Goal: Information Seeking & Learning: Learn about a topic

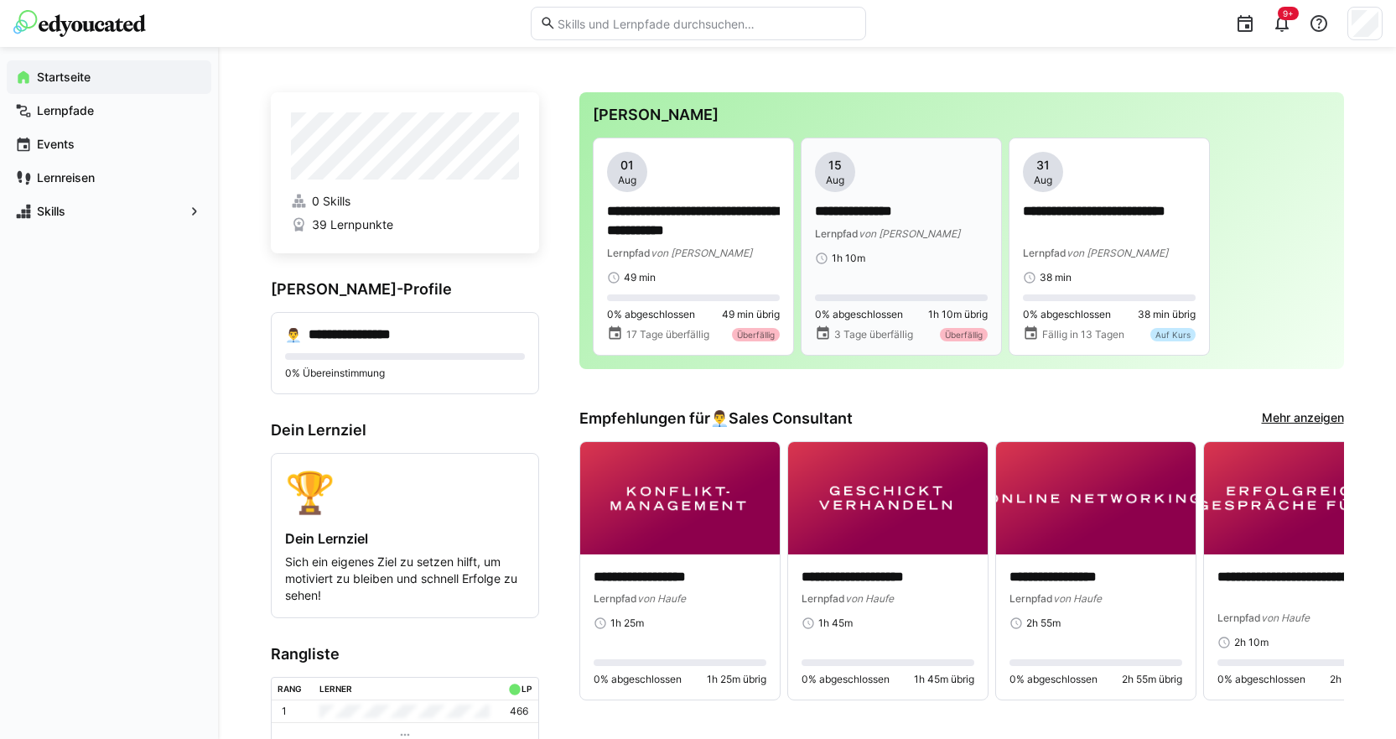
click at [942, 254] on div "1h 10m" at bounding box center [901, 258] width 173 height 13
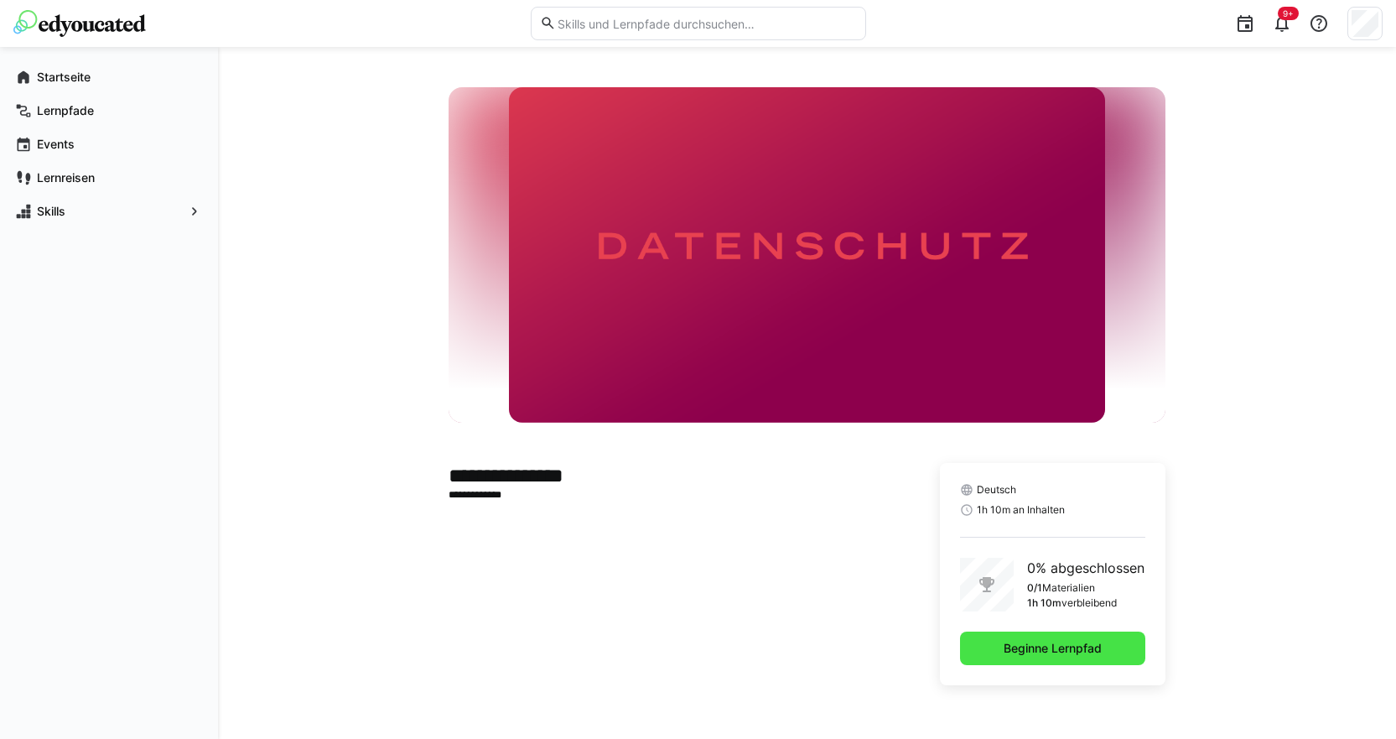
click at [1038, 641] on span "Beginne Lernpfad" at bounding box center [1052, 648] width 103 height 17
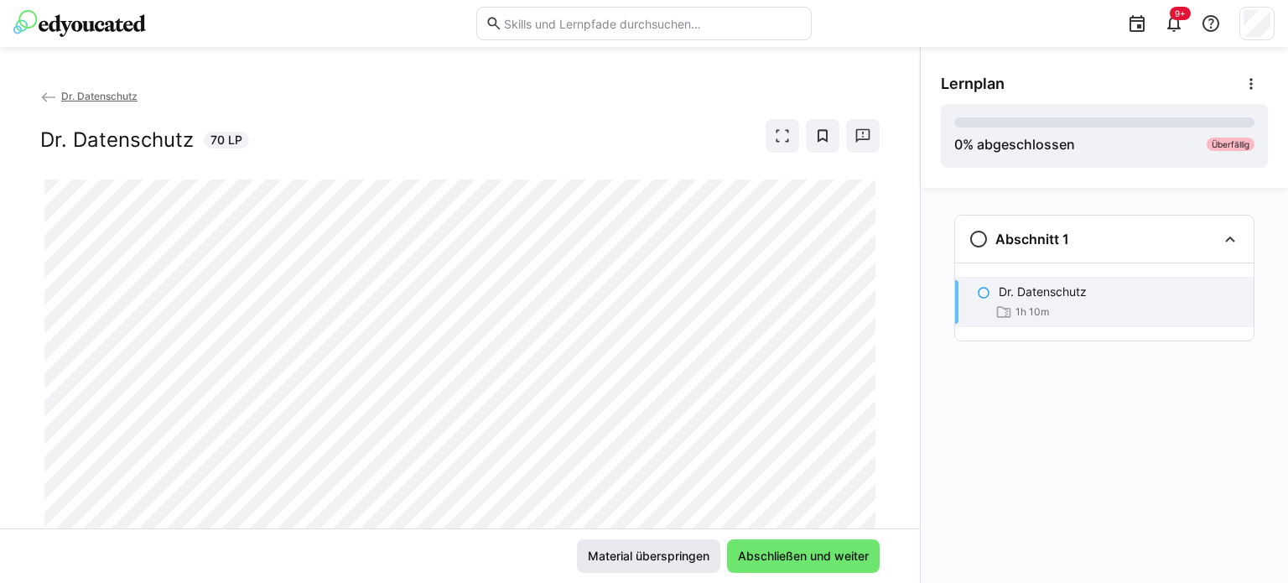
click at [667, 556] on span "Material überspringen" at bounding box center [648, 556] width 127 height 17
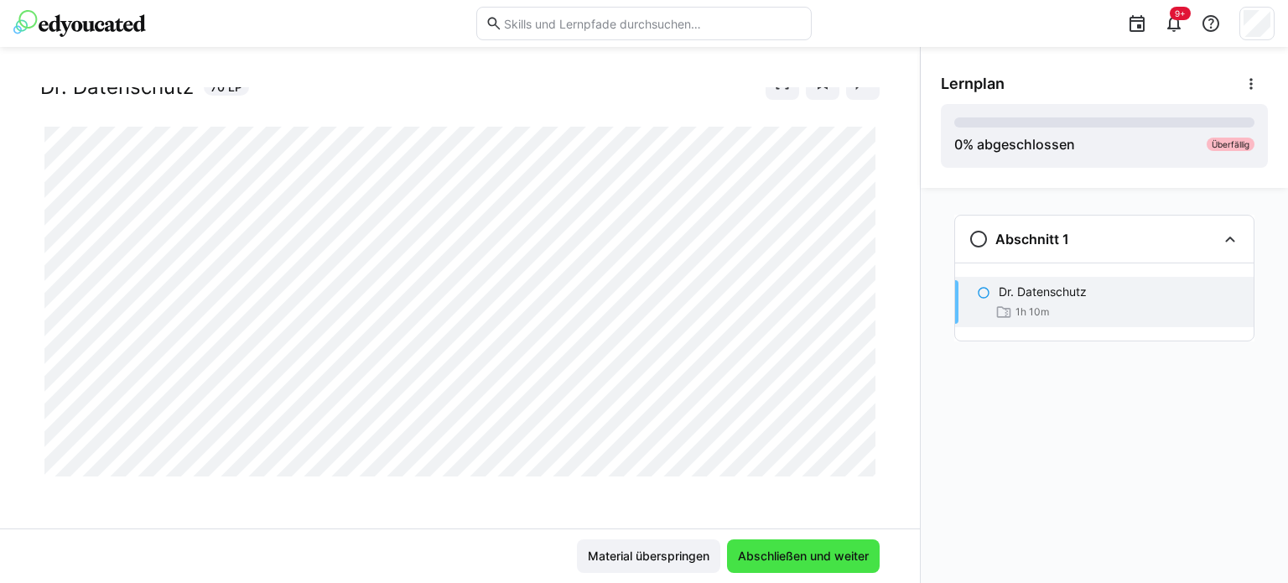
click at [825, 553] on span "Abschließen und weiter" at bounding box center [803, 556] width 136 height 17
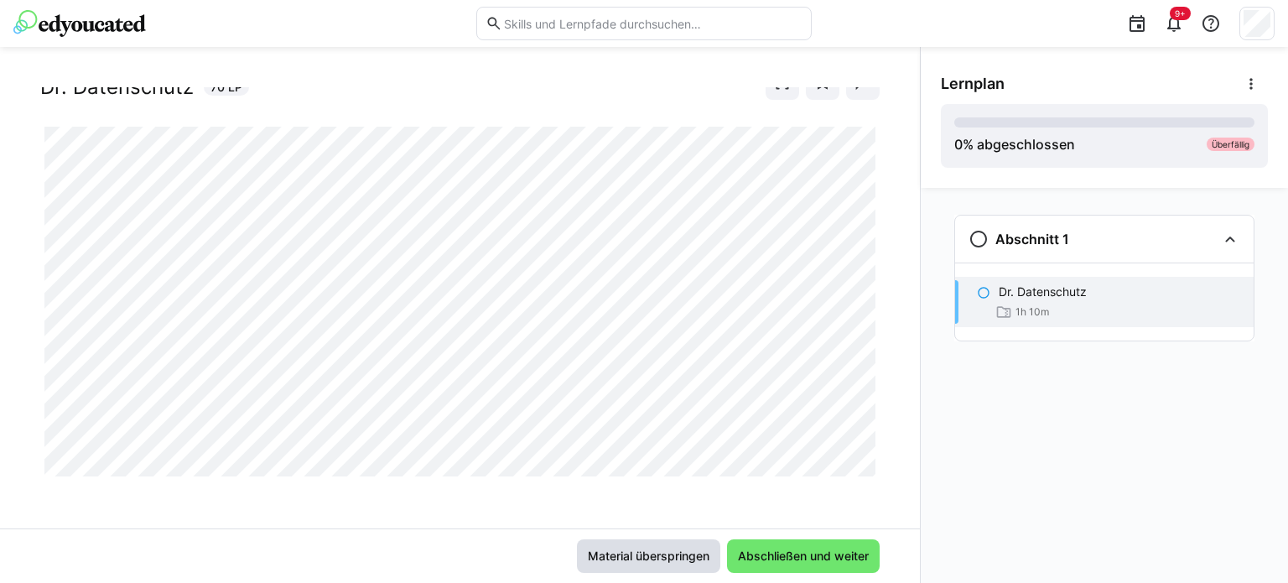
click at [632, 549] on span "Material überspringen" at bounding box center [648, 556] width 127 height 17
click at [628, 552] on span "Material überspringen" at bounding box center [648, 556] width 127 height 17
click at [650, 561] on span "Material überspringen" at bounding box center [648, 556] width 127 height 17
click at [671, 563] on span "Material überspringen" at bounding box center [648, 556] width 127 height 17
click at [661, 556] on span "Material überspringen" at bounding box center [648, 556] width 127 height 17
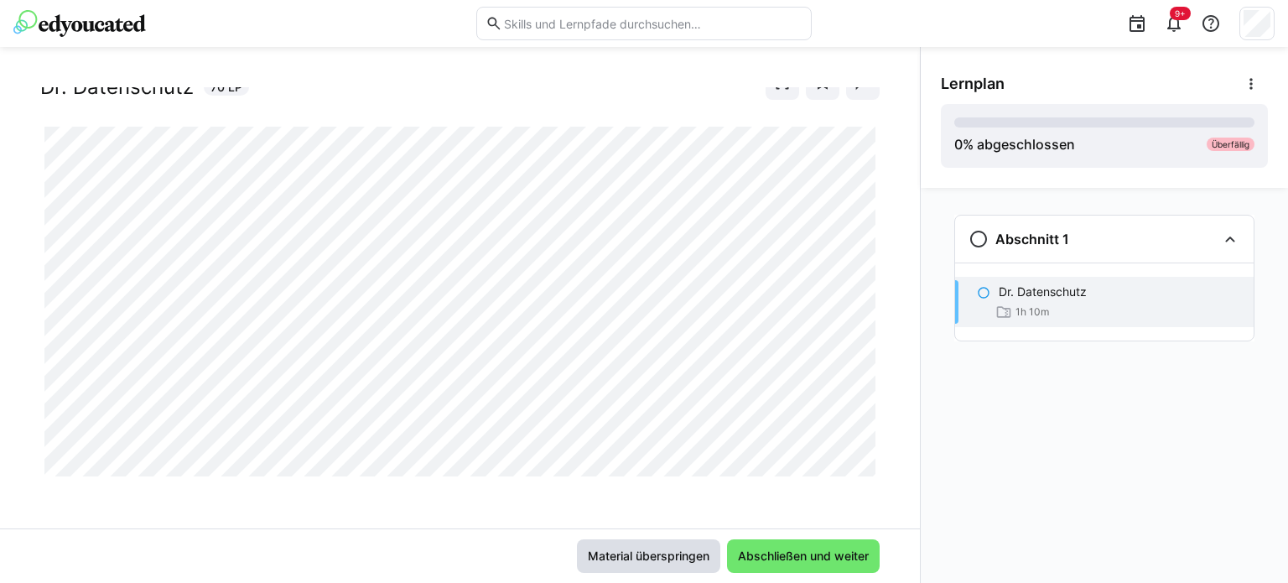
click at [641, 544] on span "Material überspringen" at bounding box center [648, 556] width 143 height 34
click at [637, 568] on span "Material überspringen" at bounding box center [648, 556] width 143 height 34
click at [637, 558] on span "Material überspringen" at bounding box center [648, 556] width 127 height 17
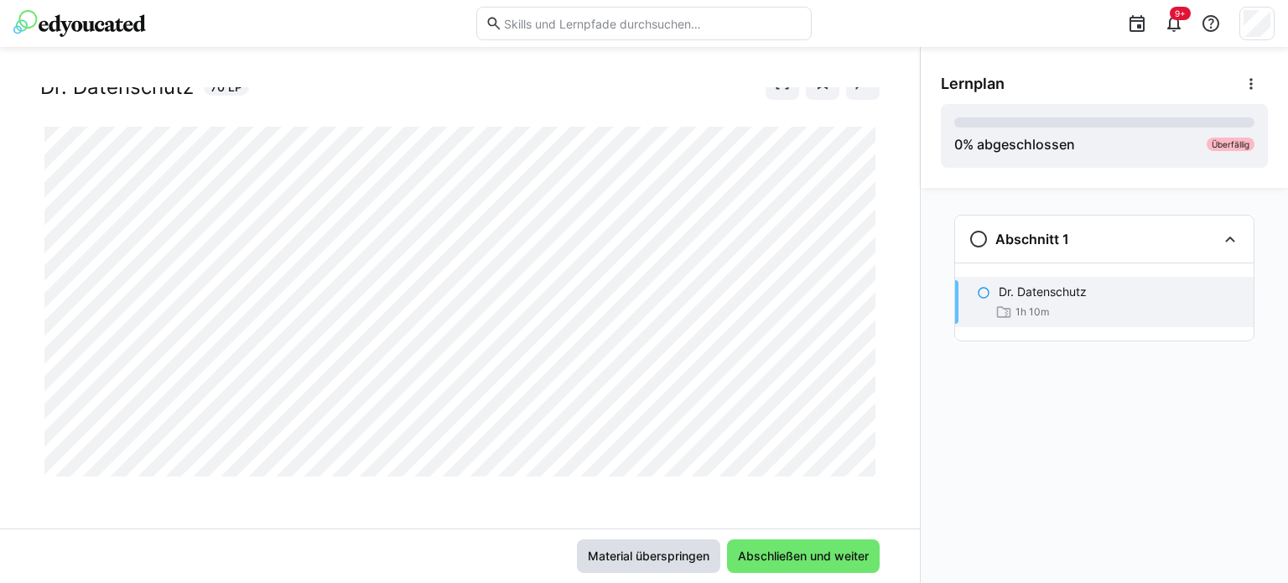
click at [637, 558] on span "Material überspringen" at bounding box center [648, 556] width 127 height 17
click at [636, 557] on span "Material überspringen" at bounding box center [648, 556] width 127 height 17
click at [624, 547] on span "Material überspringen" at bounding box center [648, 556] width 143 height 34
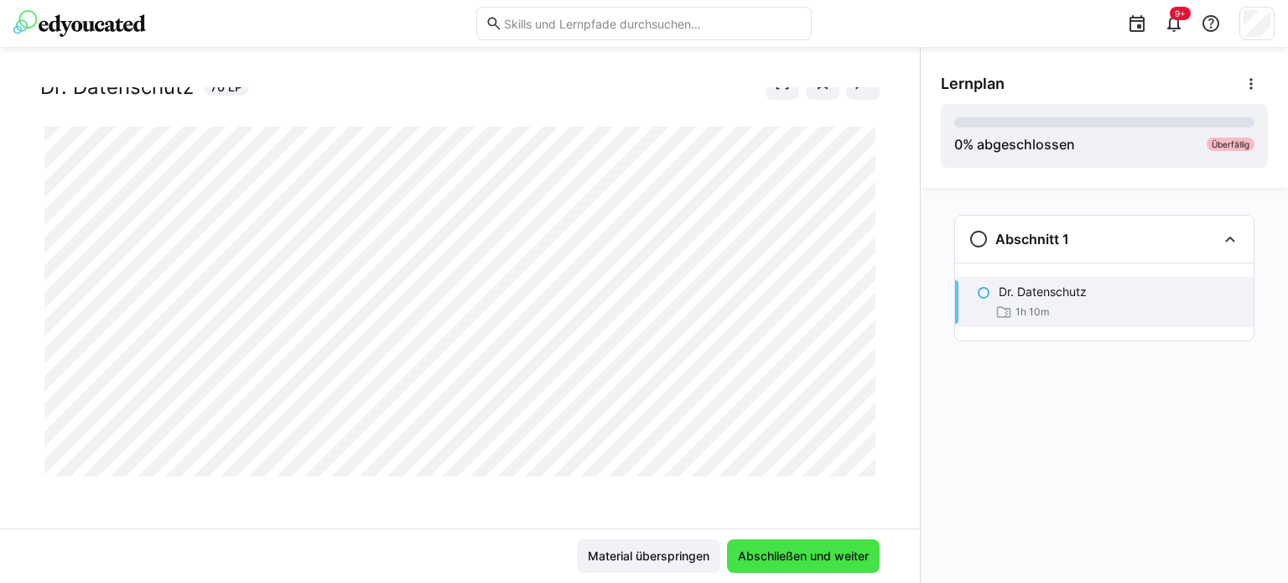
click at [803, 553] on span "Abschließen und weiter" at bounding box center [803, 556] width 136 height 17
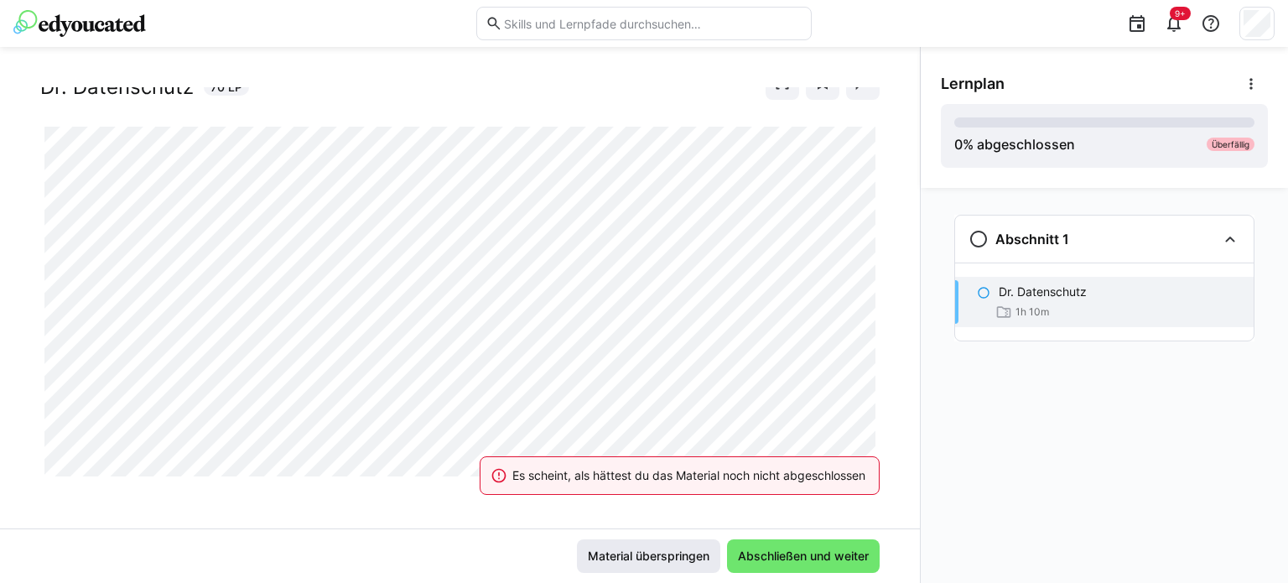
click at [686, 553] on span "Material überspringen" at bounding box center [648, 556] width 127 height 17
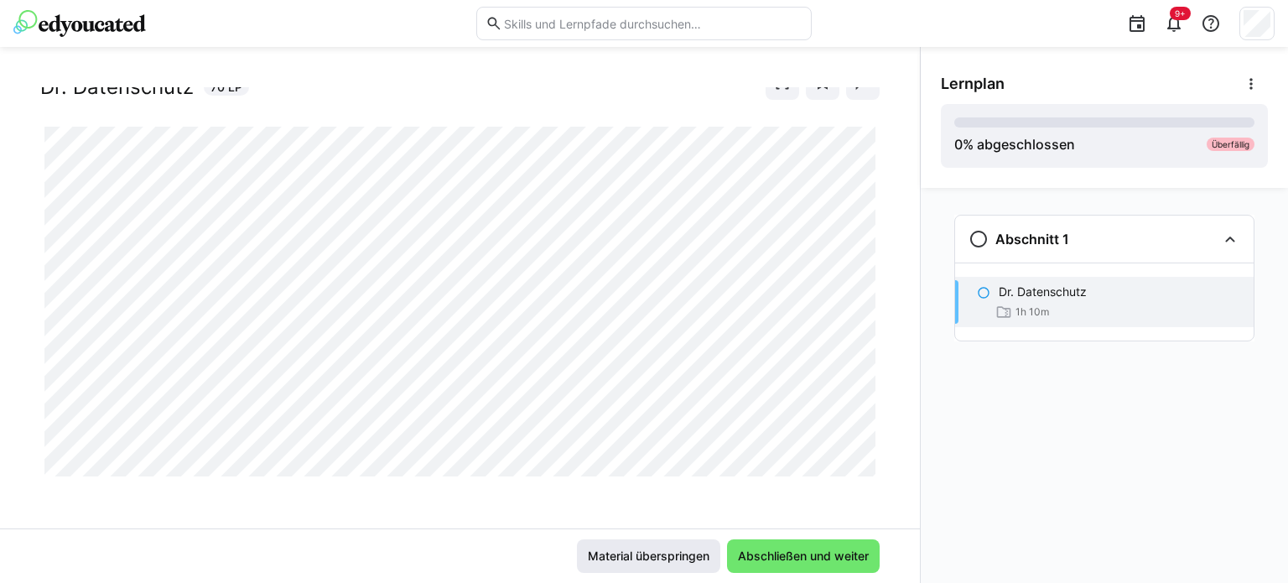
click at [589, 553] on span "Material überspringen" at bounding box center [648, 556] width 127 height 17
click at [590, 553] on span "Material überspringen" at bounding box center [648, 556] width 127 height 17
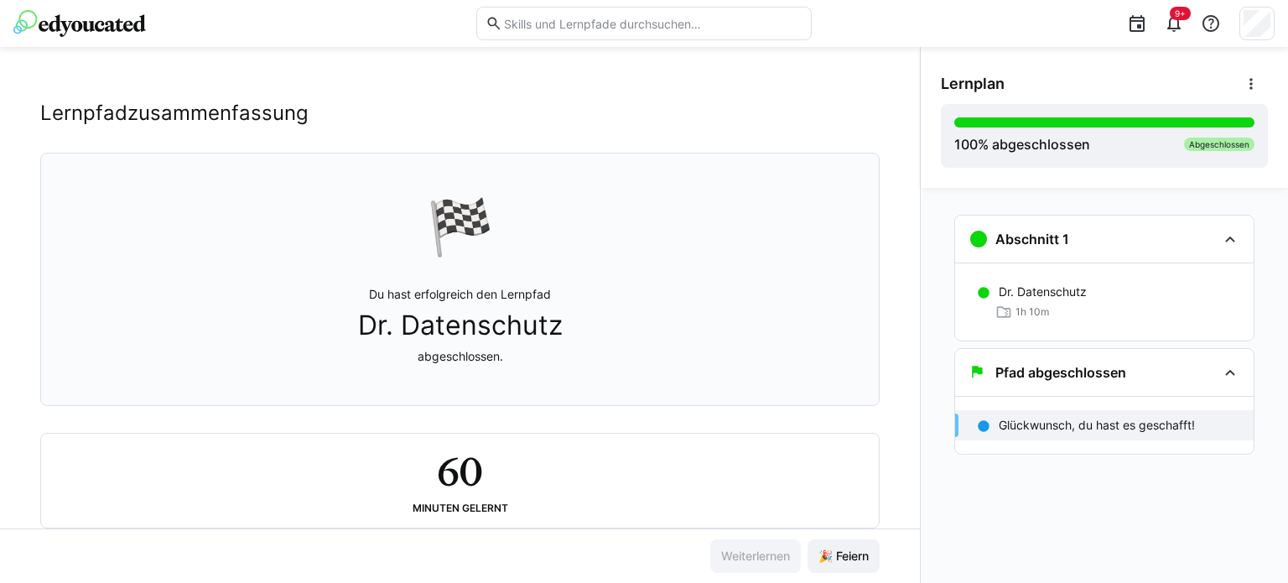
scroll to position [0, 0]
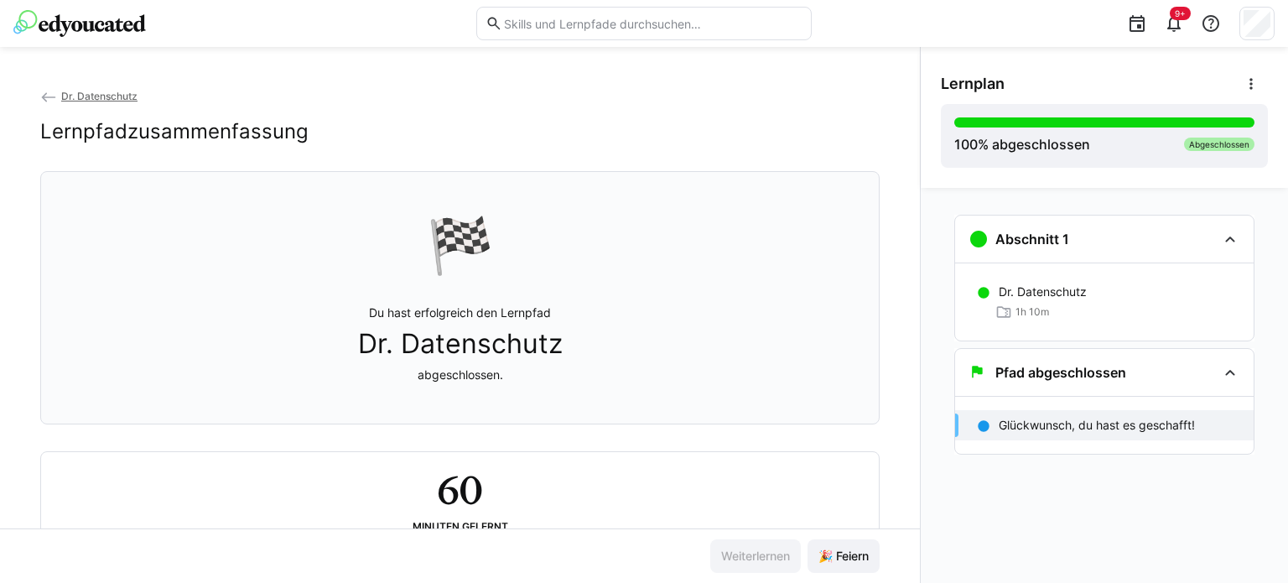
click at [64, 96] on span "Dr. Datenschutz" at bounding box center [99, 96] width 76 height 13
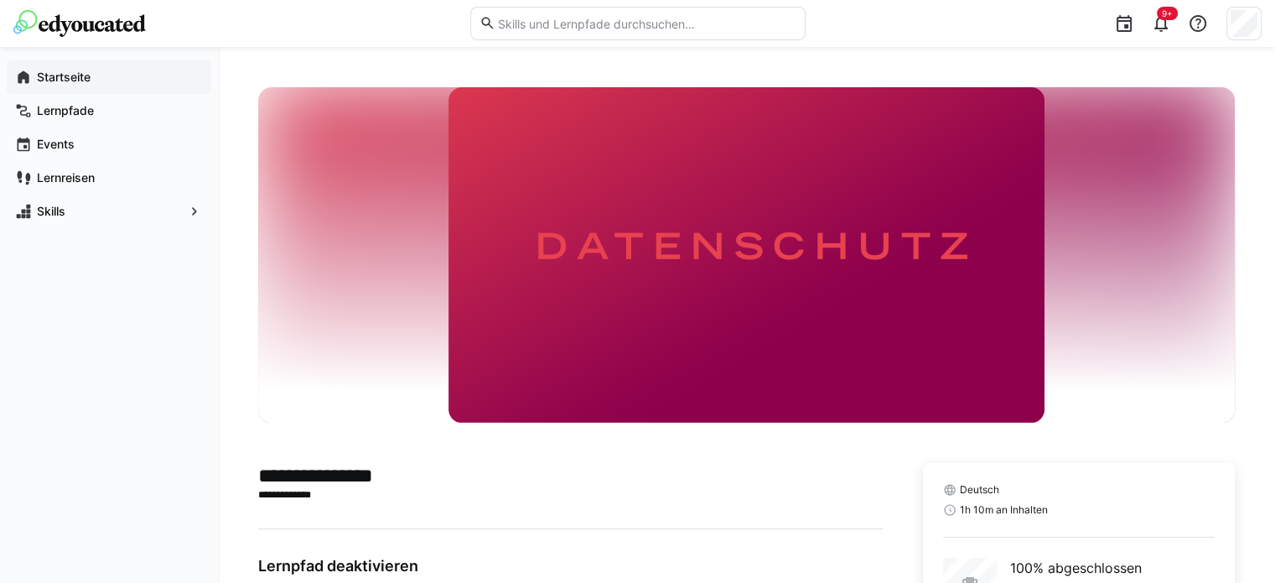
click at [0, 0] on app-navigation-label "Startseite" at bounding box center [0, 0] width 0 height 0
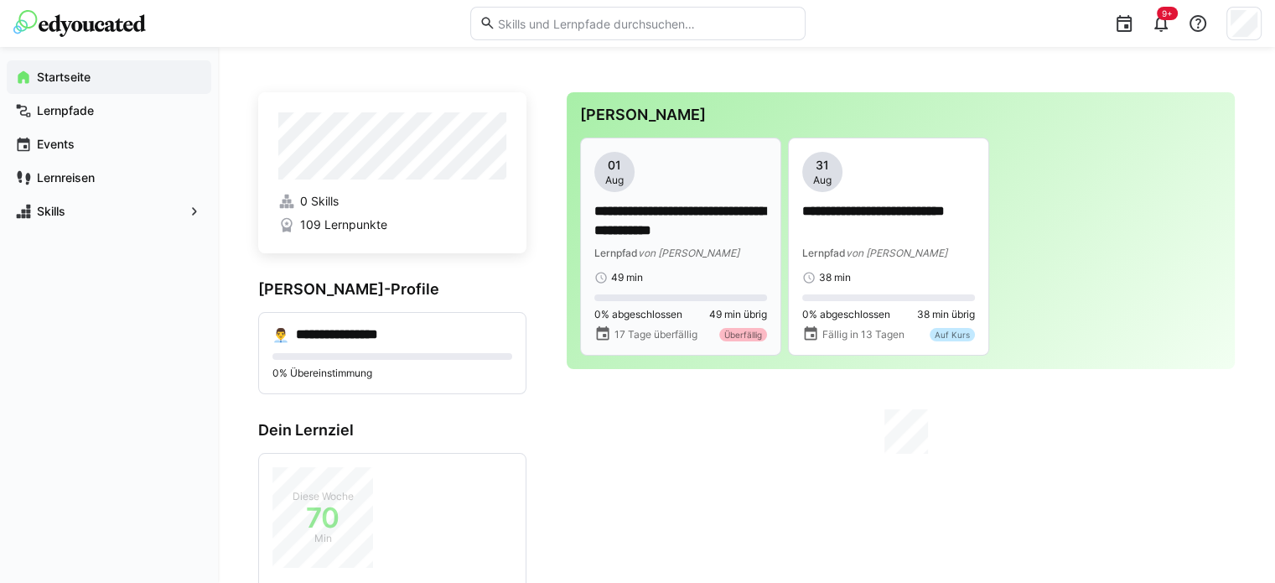
click at [657, 219] on p "**********" at bounding box center [681, 221] width 173 height 39
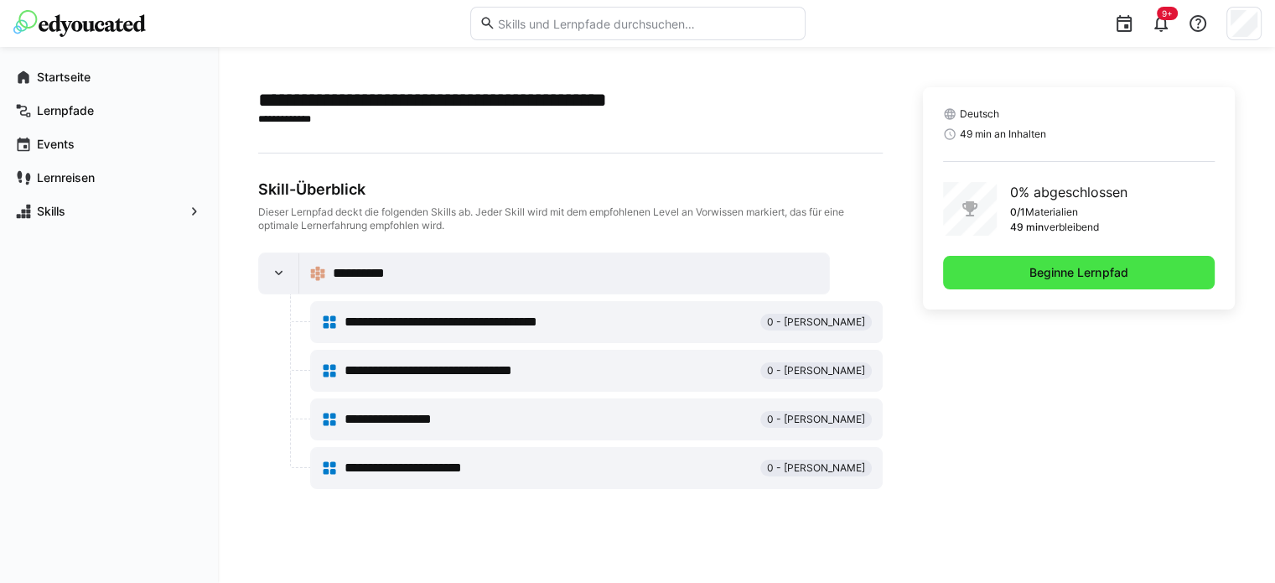
click at [1029, 269] on span "Beginne Lernpfad" at bounding box center [1078, 272] width 103 height 17
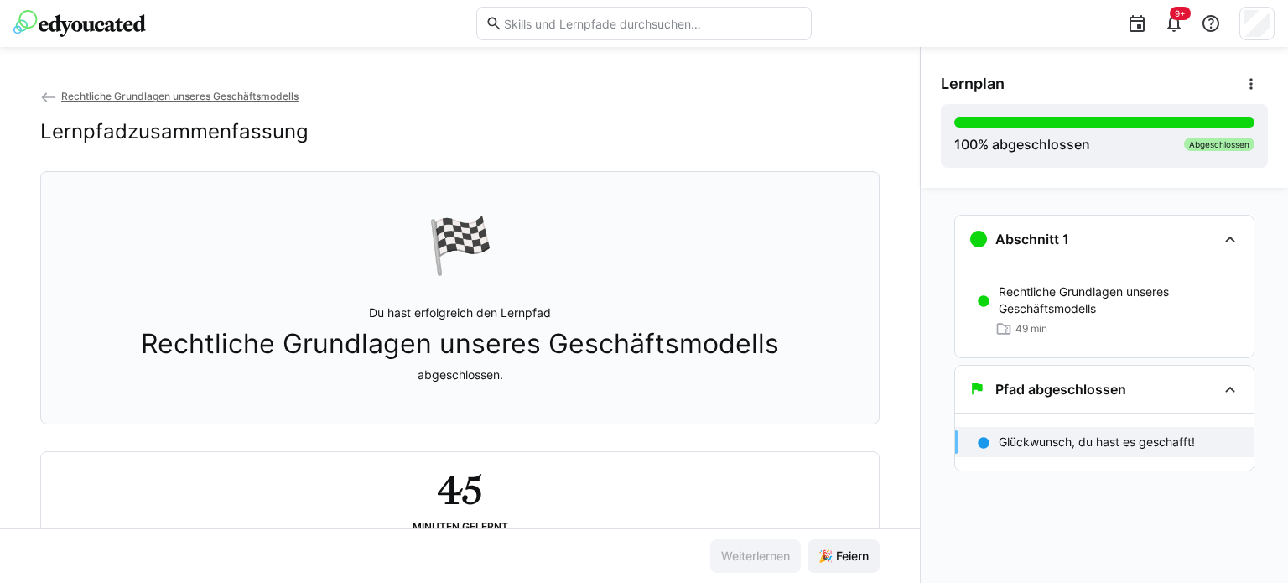
scroll to position [62, 0]
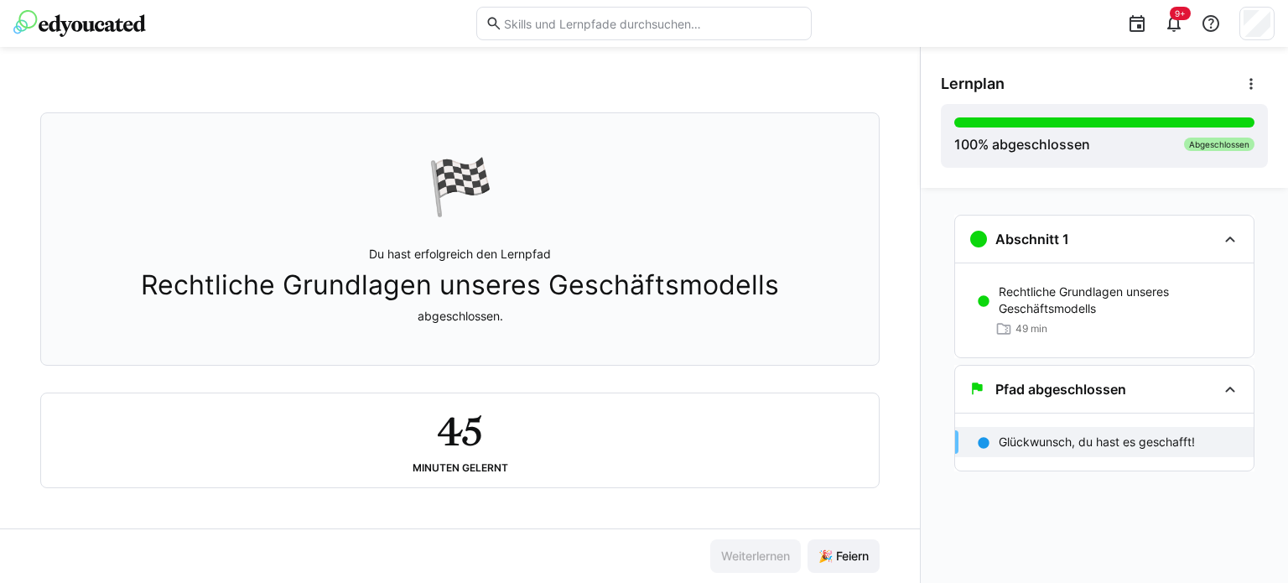
click at [80, 24] on img at bounding box center [79, 23] width 132 height 27
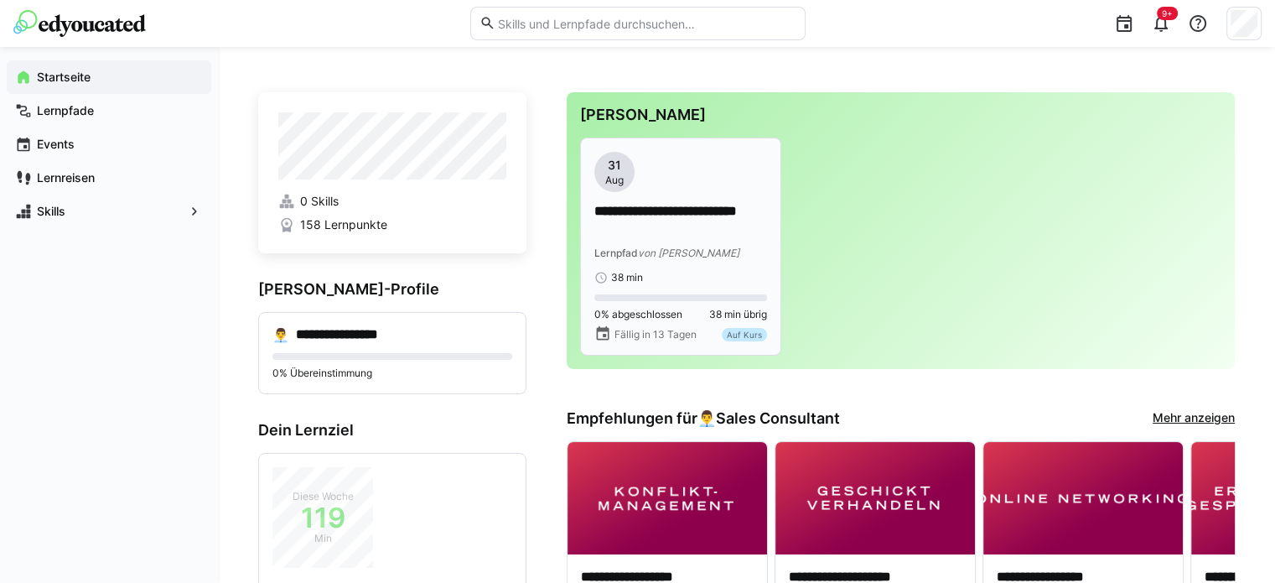
click at [720, 214] on p "**********" at bounding box center [681, 221] width 173 height 39
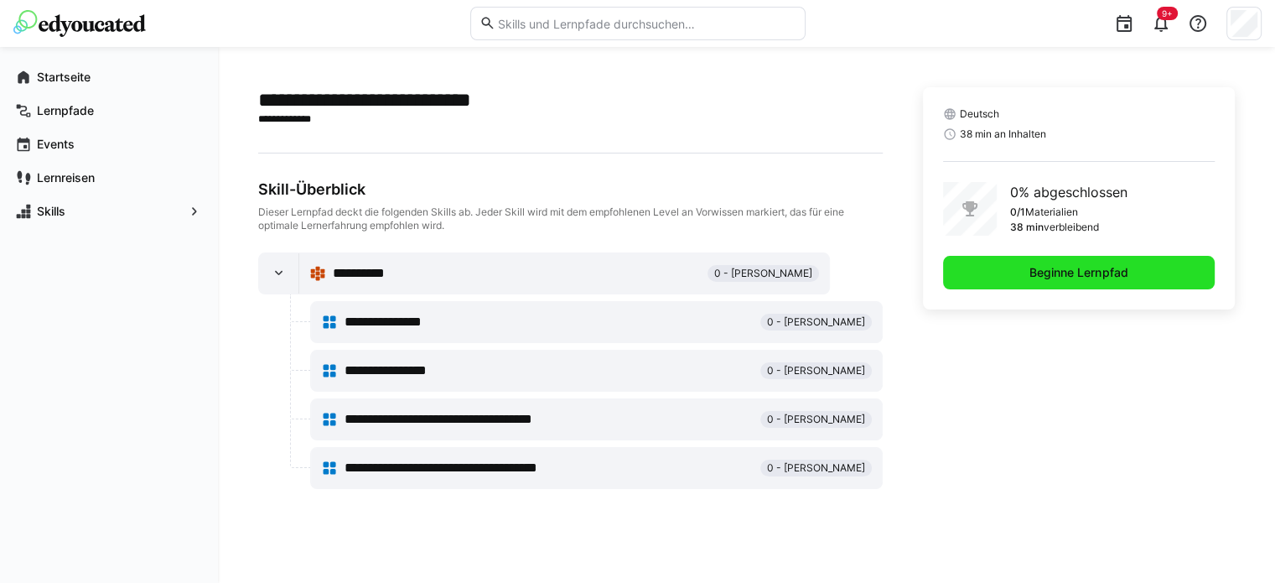
click at [1072, 268] on span "Beginne Lernpfad" at bounding box center [1078, 272] width 103 height 17
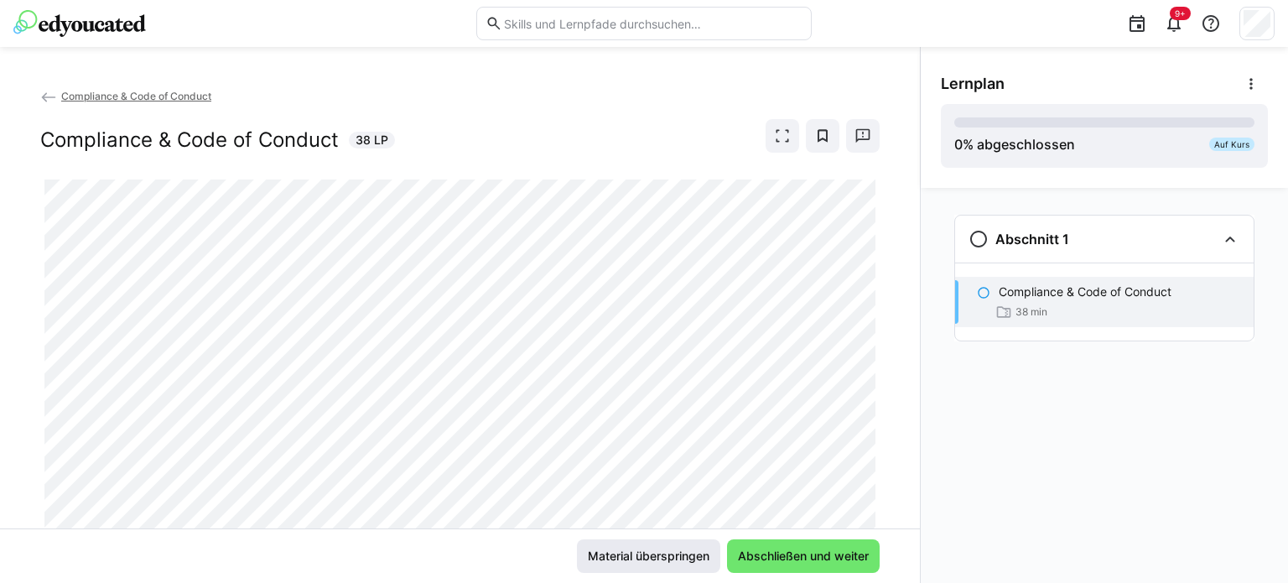
click at [649, 553] on span "Material überspringen" at bounding box center [648, 556] width 127 height 17
click at [626, 552] on span "Material überspringen" at bounding box center [648, 556] width 127 height 17
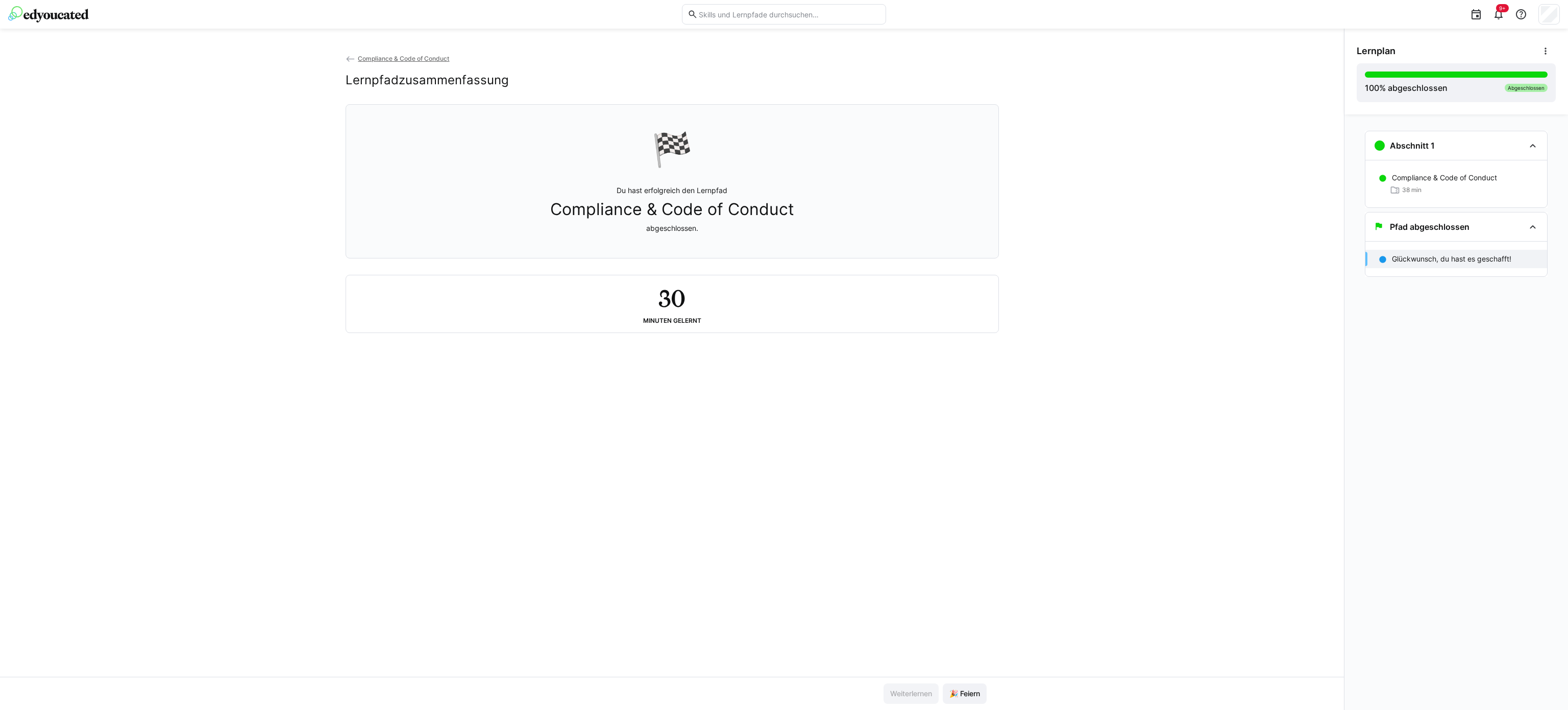
click at [857, 180] on div "Compliance & Code of Conduct Lernpfadzusammenfassung 🏁 Du hast erfolgreich den …" at bounding box center [672, 365] width 1344 height 624
click at [49, 9] on img at bounding box center [48, 14] width 80 height 16
